Goal: Transaction & Acquisition: Subscribe to service/newsletter

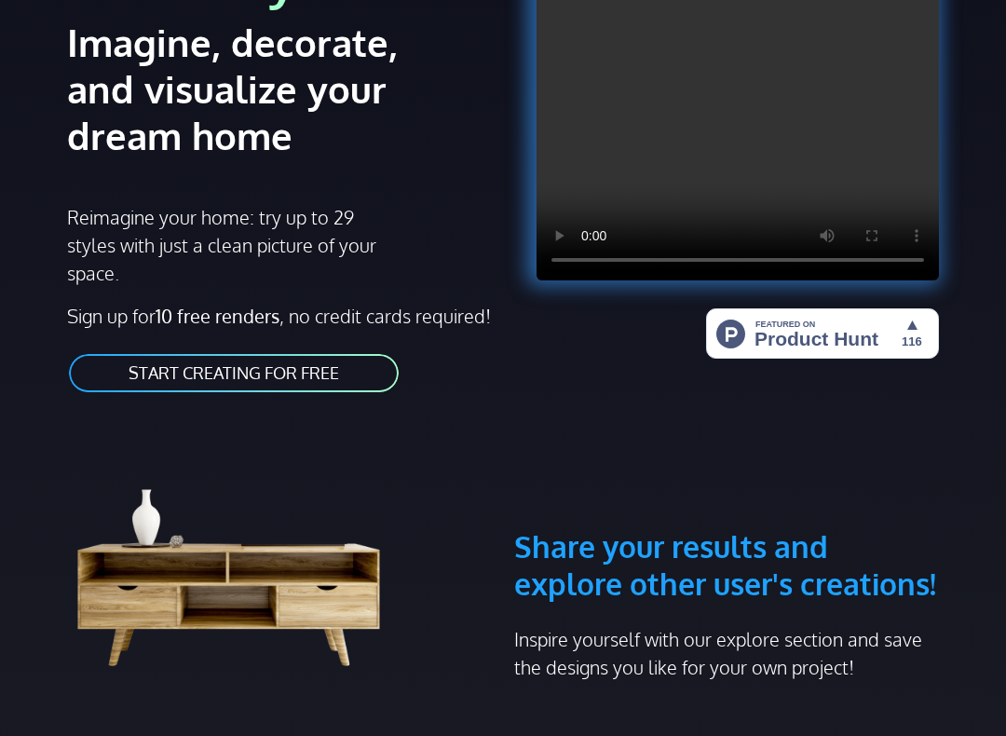
scroll to position [224, 0]
click at [156, 384] on link "START CREATING FOR FREE" at bounding box center [233, 373] width 333 height 42
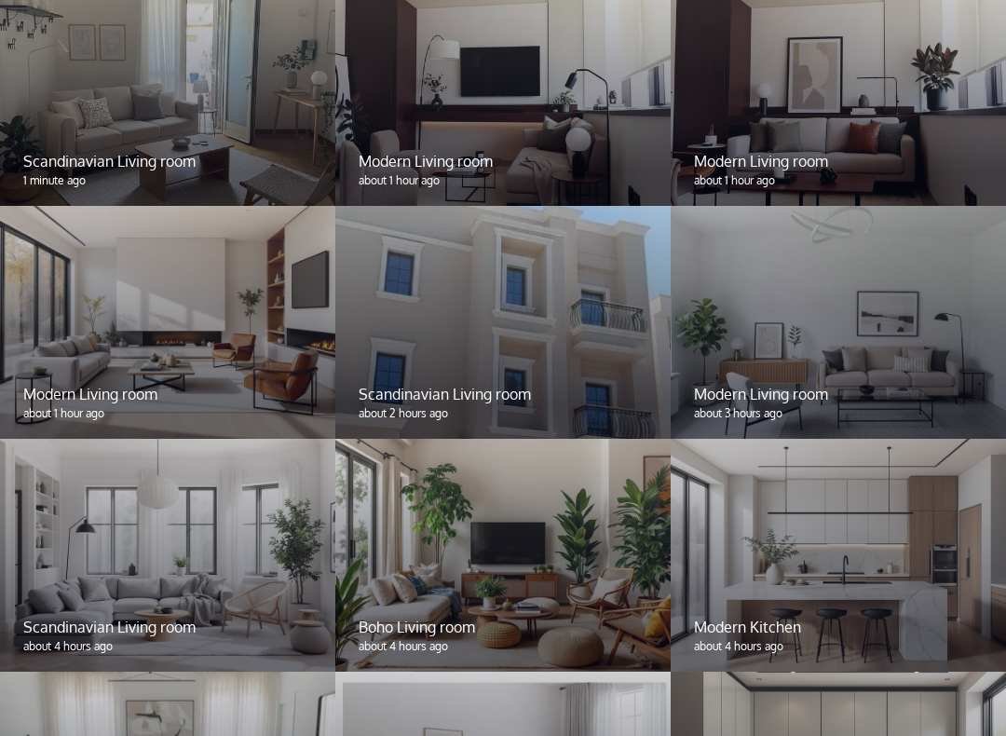
scroll to position [1507, 0]
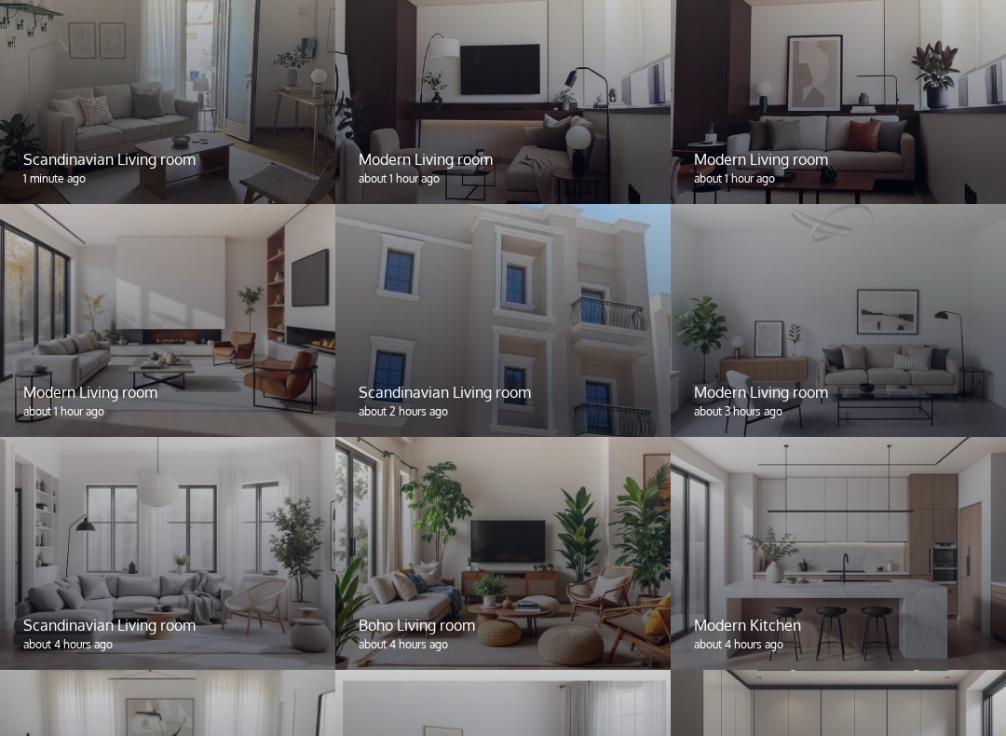
click at [746, 534] on div at bounding box center [838, 554] width 335 height 233
click at [763, 545] on div at bounding box center [838, 554] width 335 height 233
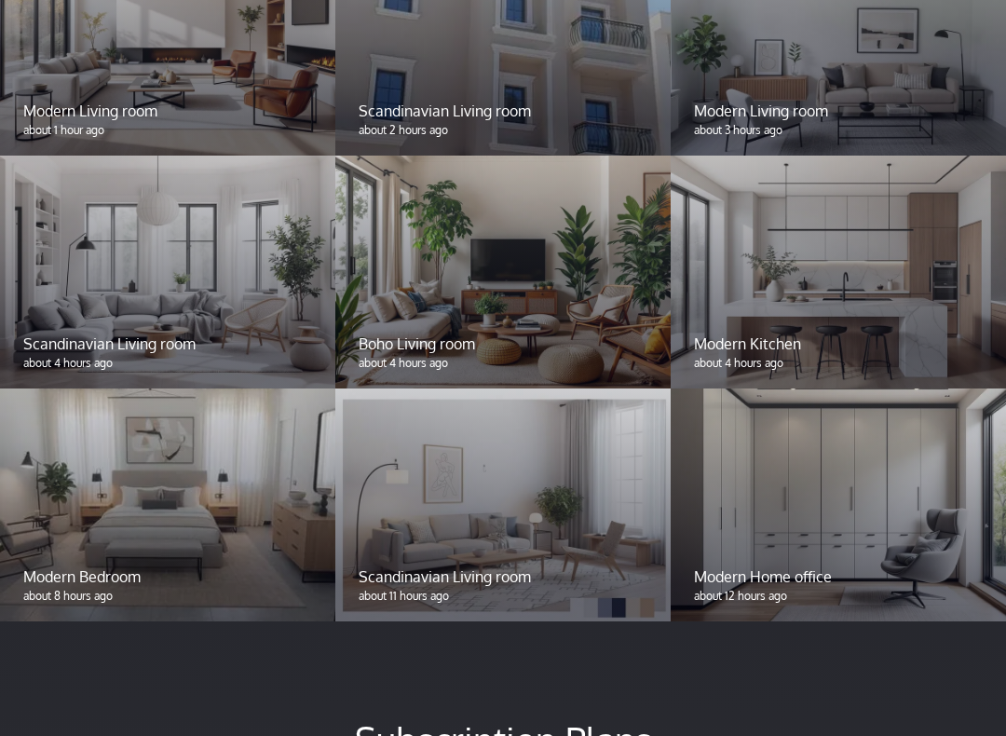
scroll to position [1791, 0]
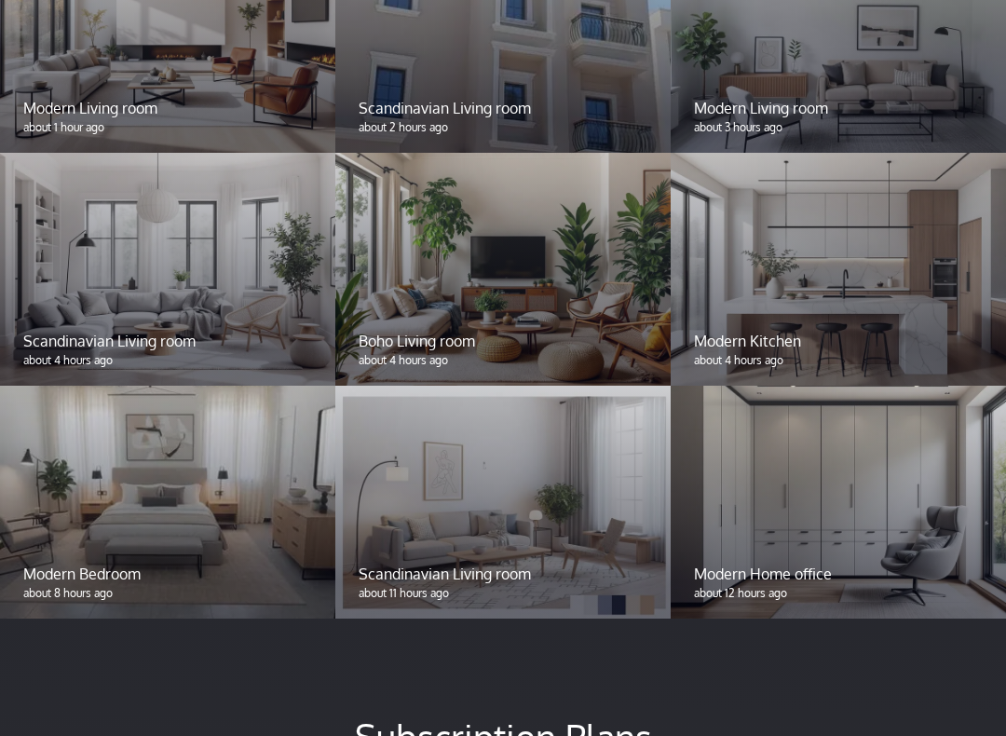
click at [771, 336] on p "Modern Kitchen" at bounding box center [838, 342] width 289 height 22
click at [762, 314] on div "Modern Kitchen about 4 hours ago" at bounding box center [838, 350] width 335 height 73
click at [781, 327] on div "Modern Kitchen about 4 hours ago" at bounding box center [838, 350] width 335 height 73
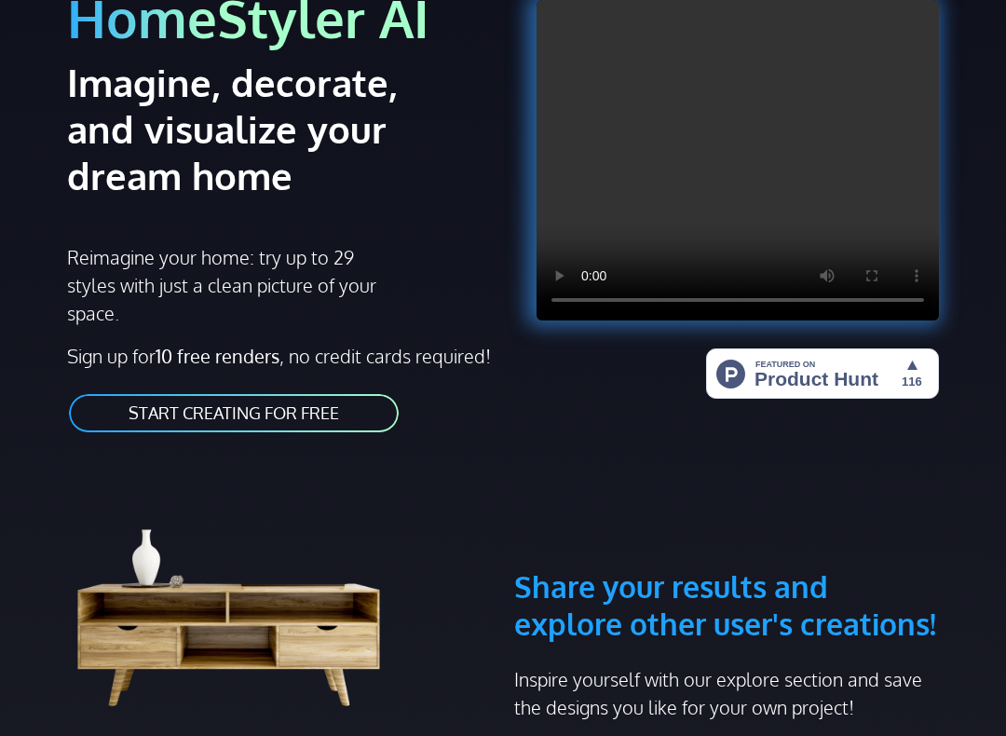
scroll to position [184, 0]
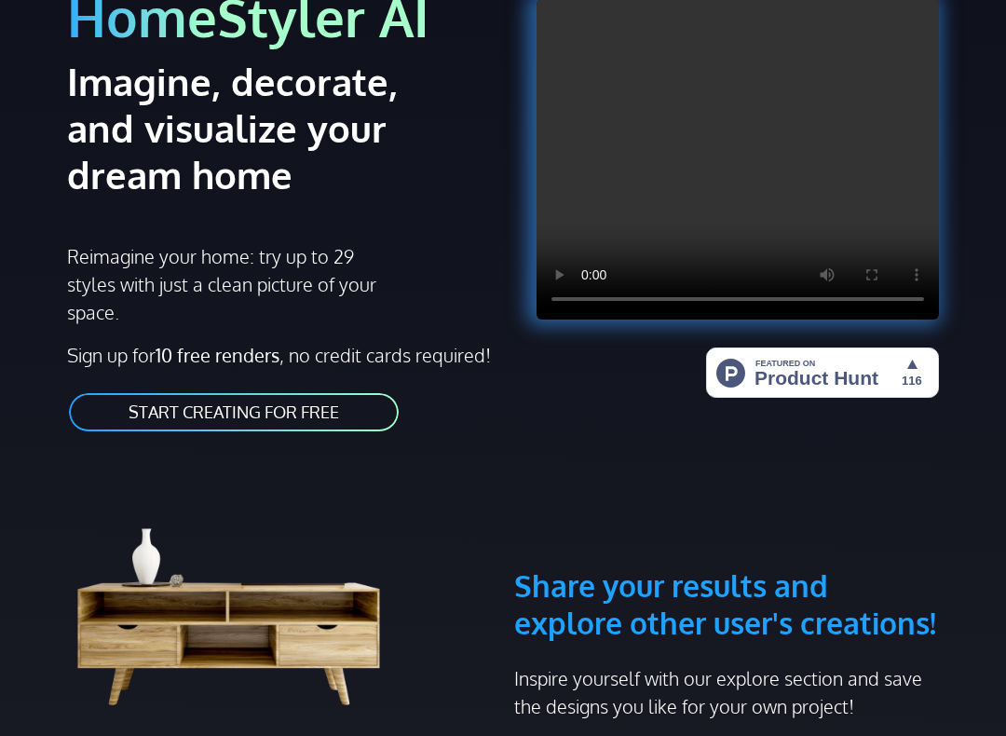
click at [136, 412] on link "START CREATING FOR FREE" at bounding box center [233, 413] width 333 height 42
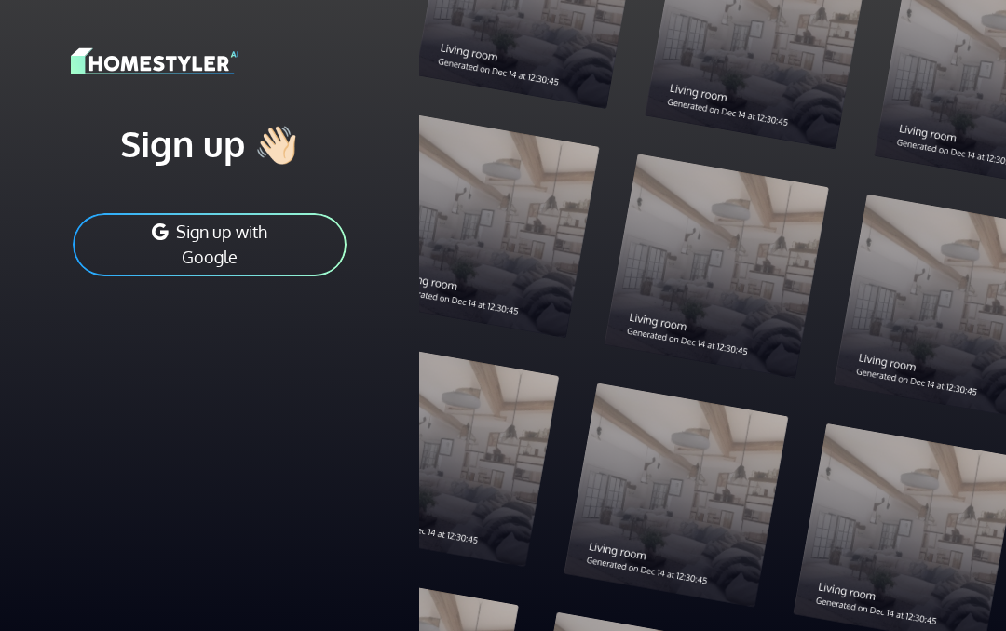
click at [136, 236] on button "Sign up with Google" at bounding box center [210, 244] width 278 height 67
